Goal: Transaction & Acquisition: Download file/media

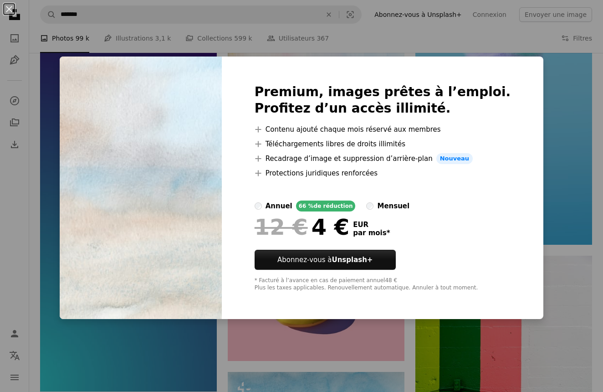
scroll to position [0, 281]
click at [538, 64] on div "An X shape Premium, images prêtes à l’emploi. Profitez d’un accès illimité. A p…" at bounding box center [301, 196] width 603 height 392
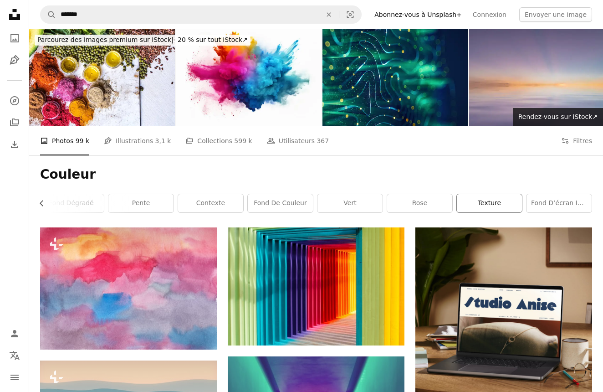
scroll to position [0, 0]
click at [42, 201] on icon "button" at bounding box center [42, 203] width 4 height 6
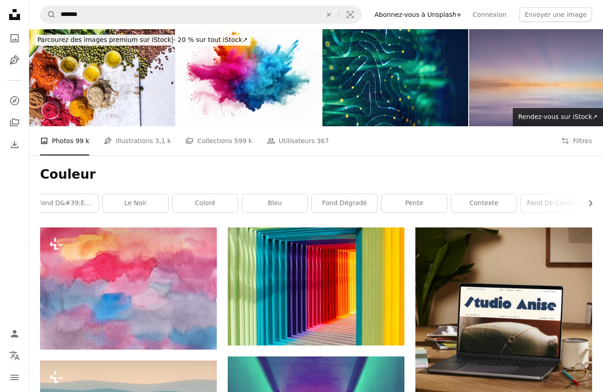
scroll to position [0, 0]
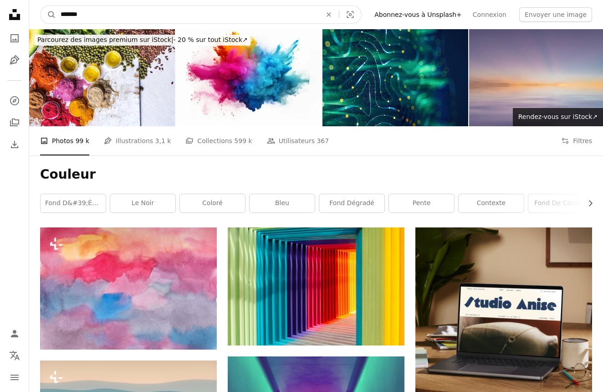
click at [113, 15] on input "*******" at bounding box center [187, 14] width 263 height 17
type input "*******"
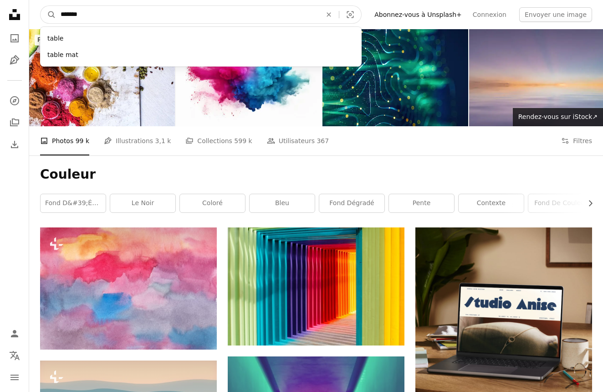
click at [48, 15] on button "A magnifying glass" at bounding box center [48, 14] width 15 height 17
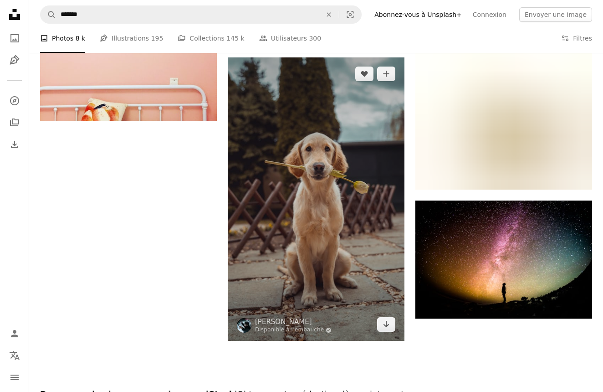
scroll to position [1200, 0]
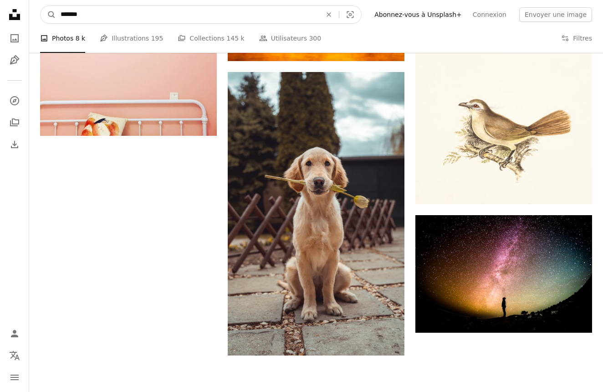
click at [118, 15] on input "*******" at bounding box center [187, 14] width 263 height 17
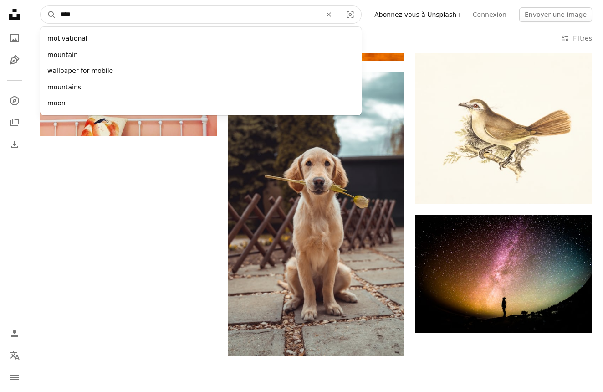
type input "*****"
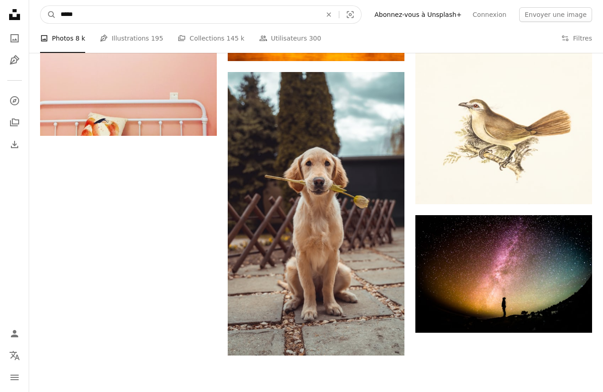
click at [48, 15] on button "A magnifying glass" at bounding box center [48, 14] width 15 height 17
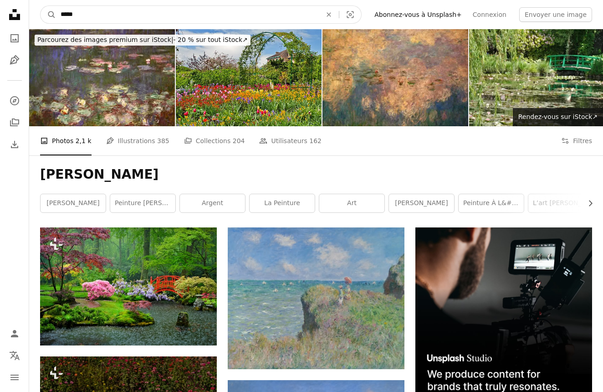
click at [134, 18] on input "*****" at bounding box center [187, 14] width 263 height 17
type input "*******"
click at [48, 15] on button "A magnifying glass" at bounding box center [48, 14] width 15 height 17
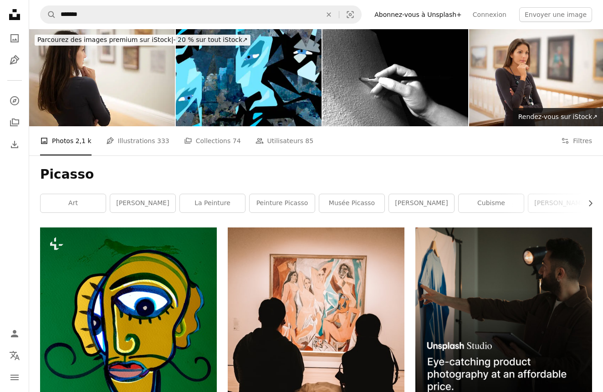
click at [67, 144] on li "A photo Photos 2,1 k" at bounding box center [65, 140] width 51 height 29
click at [82, 201] on link "art" at bounding box center [73, 203] width 65 height 18
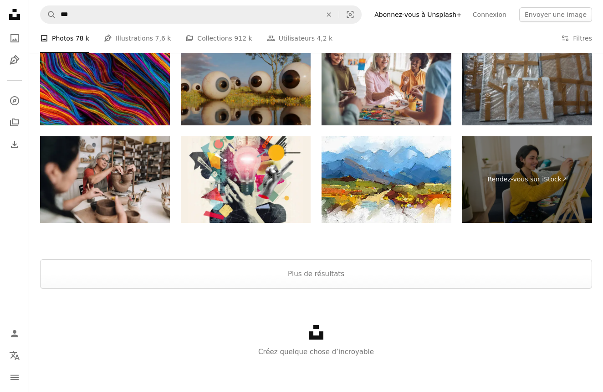
scroll to position [1873, 0]
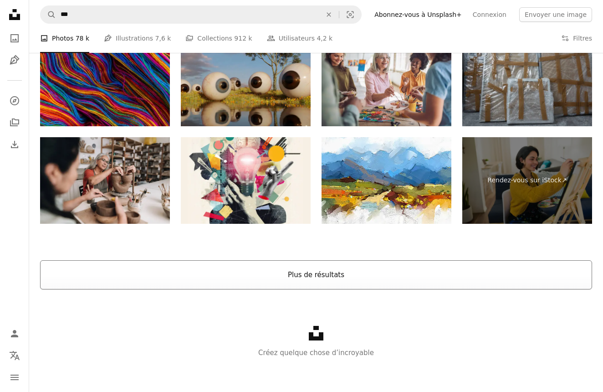
click at [297, 275] on button "Plus de résultats" at bounding box center [316, 274] width 552 height 29
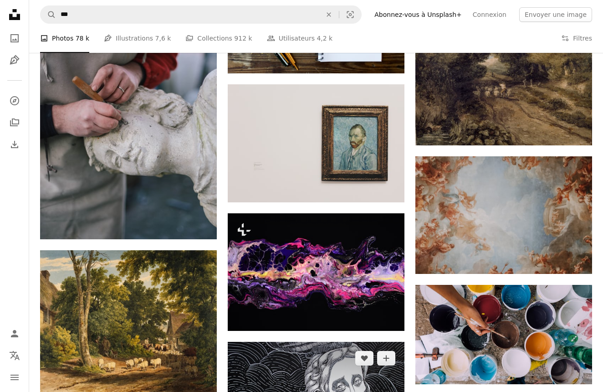
scroll to position [2049, 0]
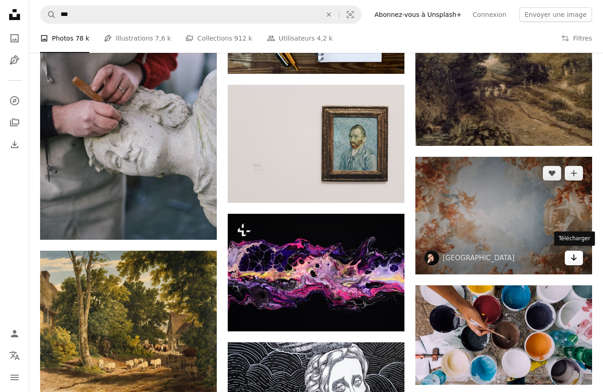
click at [575, 256] on icon "Arrow pointing down" at bounding box center [573, 257] width 7 height 11
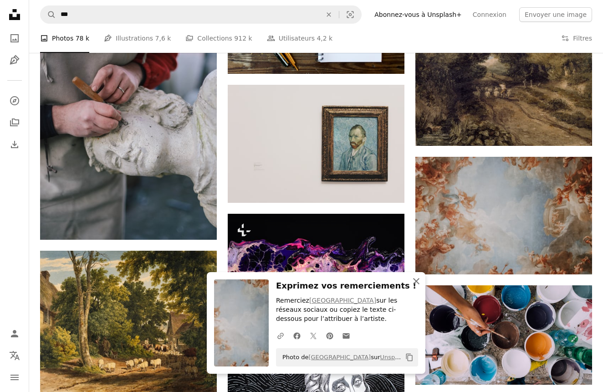
click at [416, 282] on icon "button" at bounding box center [416, 281] width 6 height 6
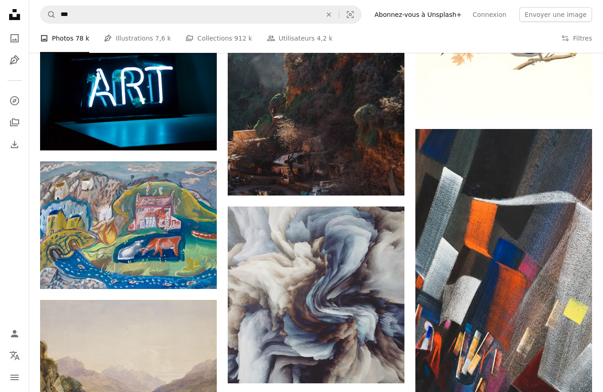
scroll to position [4971, 0]
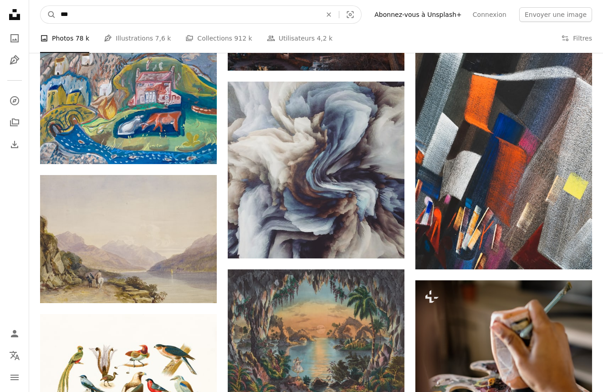
click at [109, 16] on input "***" at bounding box center [187, 14] width 263 height 17
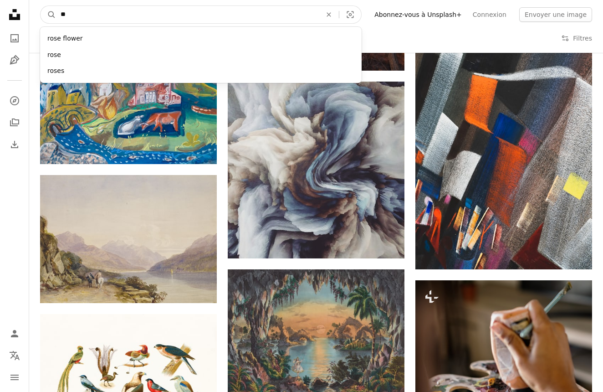
type input "*"
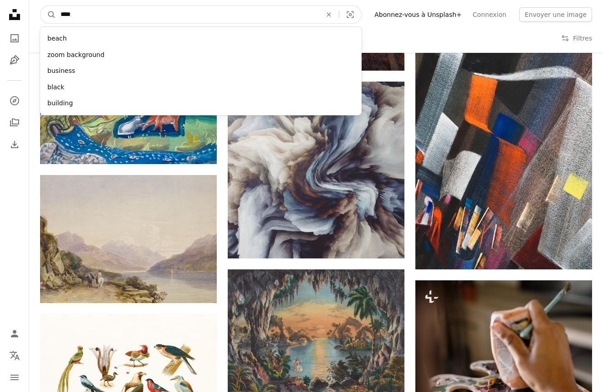
type input "*****"
click at [48, 15] on button "A magnifying glass" at bounding box center [48, 14] width 15 height 17
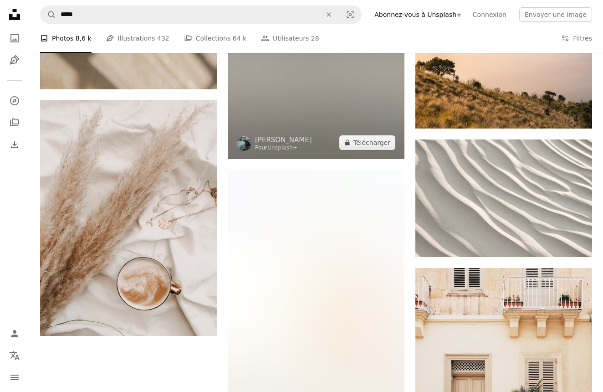
scroll to position [1470, 0]
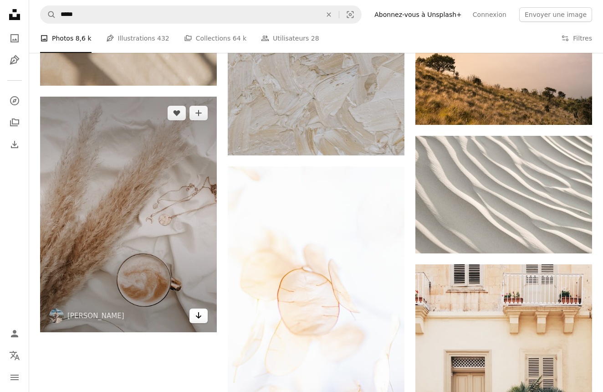
click at [201, 316] on icon "Arrow pointing down" at bounding box center [198, 315] width 7 height 11
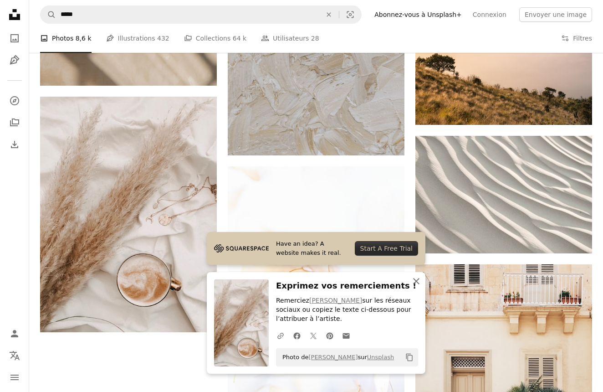
click at [415, 283] on icon "An X shape" at bounding box center [416, 281] width 11 height 11
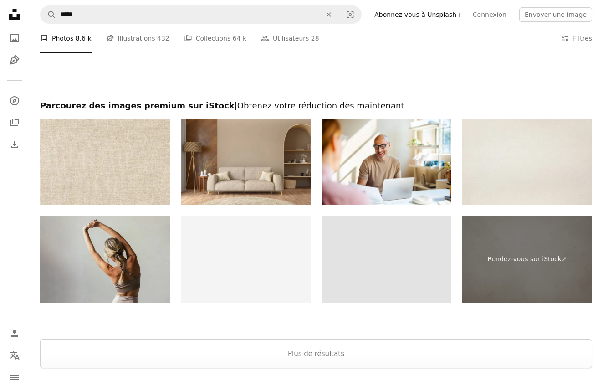
scroll to position [1920, 0]
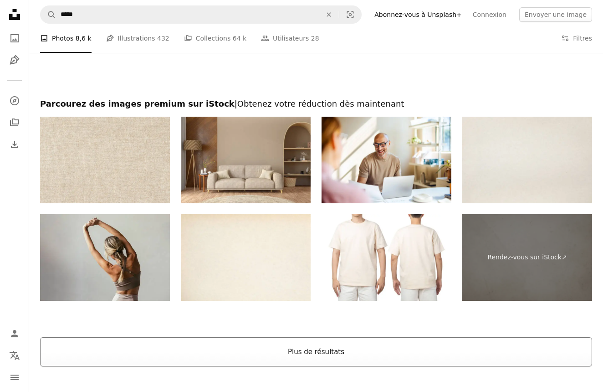
click at [337, 346] on button "Plus de résultats" at bounding box center [316, 351] width 552 height 29
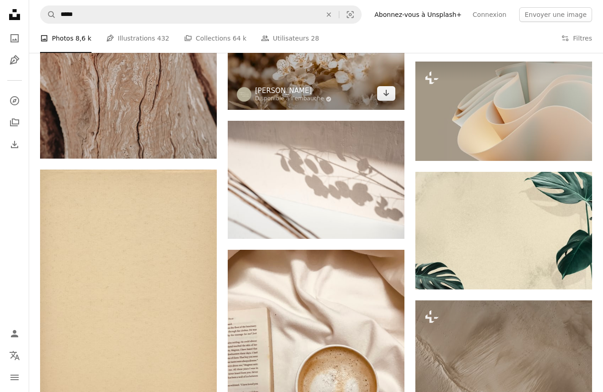
click at [290, 86] on link "[PERSON_NAME]" at bounding box center [293, 90] width 77 height 9
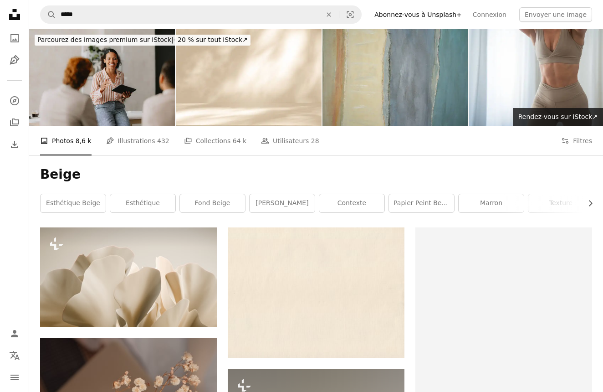
scroll to position [1920, 0]
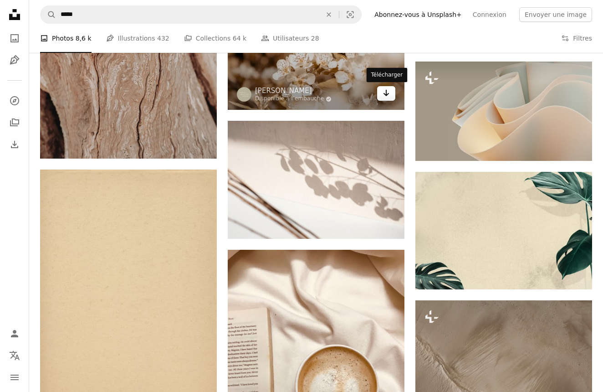
click at [388, 94] on icon "Télécharger" at bounding box center [387, 93] width 6 height 6
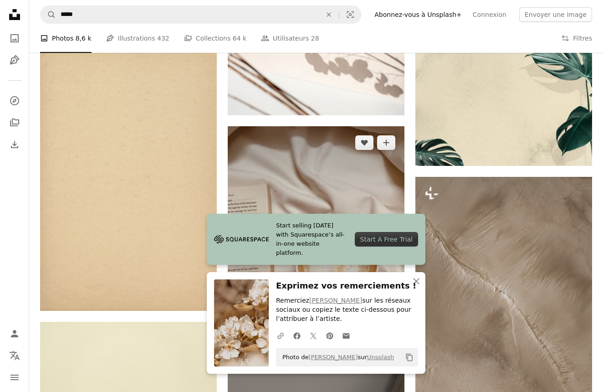
scroll to position [2054, 0]
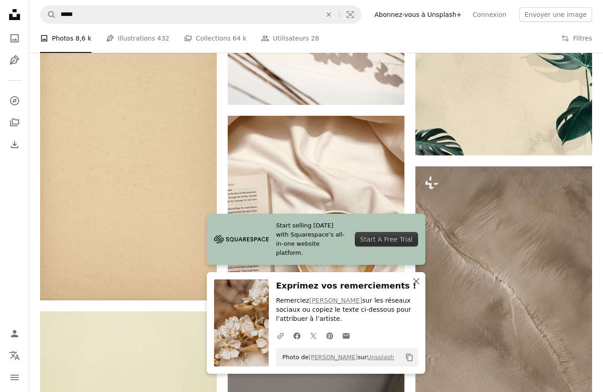
click at [418, 283] on icon "An X shape" at bounding box center [416, 281] width 11 height 11
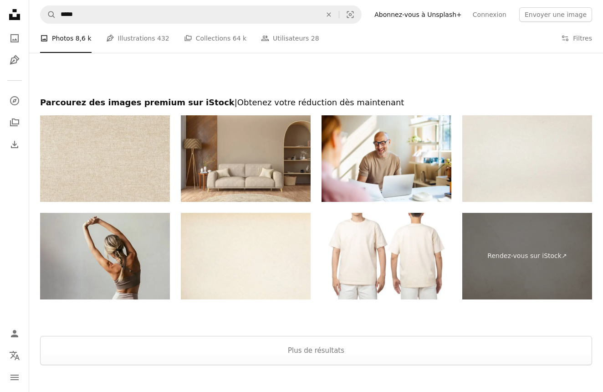
scroll to position [3386, 0]
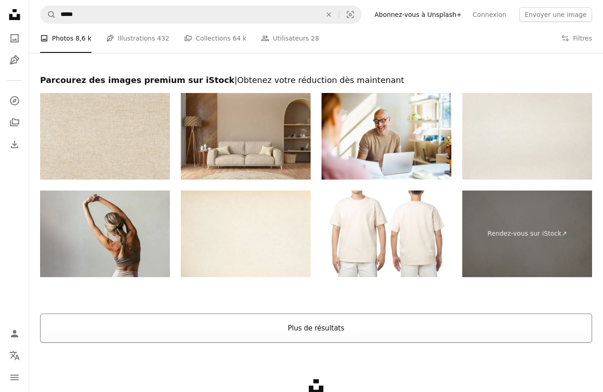
click at [340, 330] on button "Plus de résultats" at bounding box center [316, 327] width 552 height 29
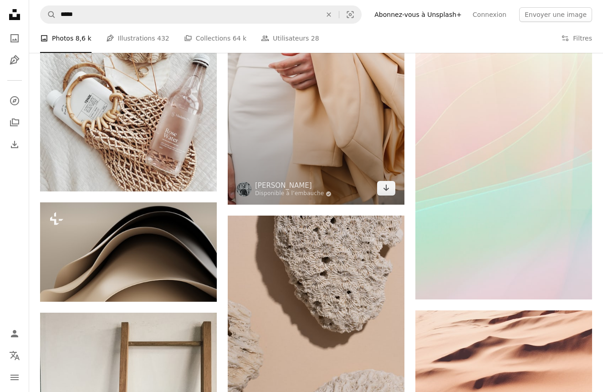
scroll to position [9524, 0]
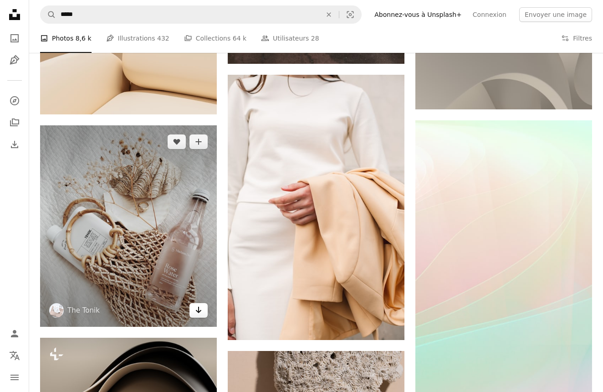
click at [201, 309] on icon "Télécharger" at bounding box center [199, 310] width 6 height 6
